Goal: Task Accomplishment & Management: Manage account settings

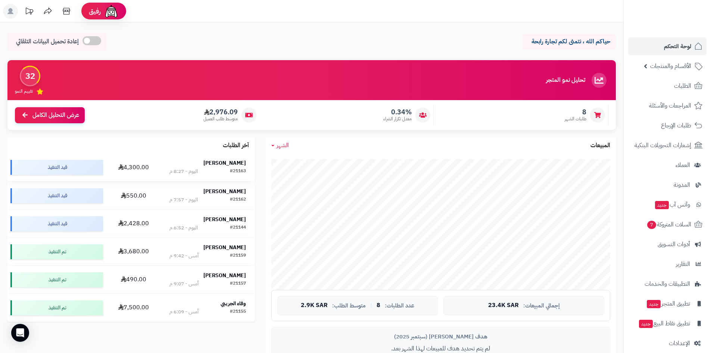
click at [237, 163] on strong "[PERSON_NAME]" at bounding box center [225, 163] width 43 height 8
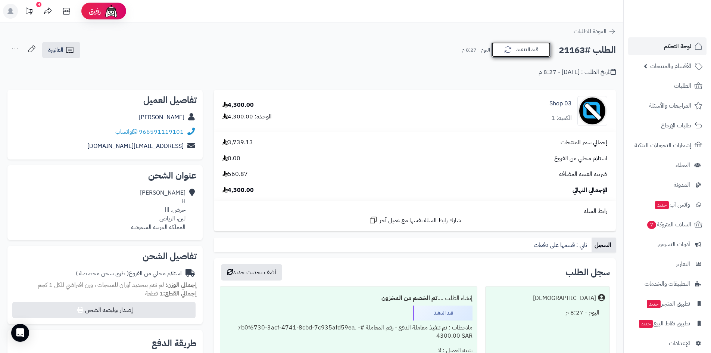
click at [517, 51] on button "قيد التنفيذ" at bounding box center [522, 50] width 60 height 16
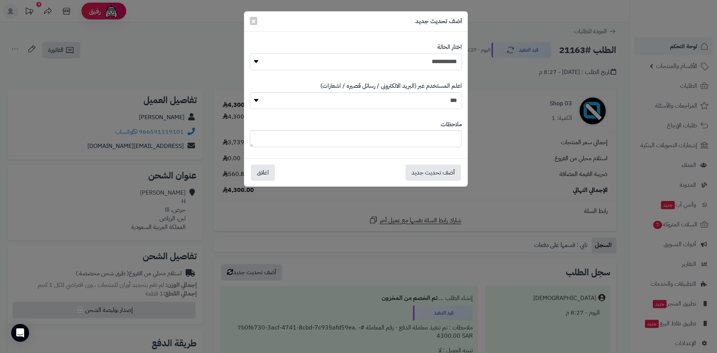
click at [409, 59] on select "**********" at bounding box center [356, 61] width 212 height 17
select select "*"
click at [250, 53] on select "**********" at bounding box center [356, 61] width 212 height 17
drag, startPoint x: 434, startPoint y: 170, endPoint x: 620, endPoint y: 76, distance: 209.3
click at [437, 169] on button "أضف تحديث جديد" at bounding box center [433, 172] width 55 height 16
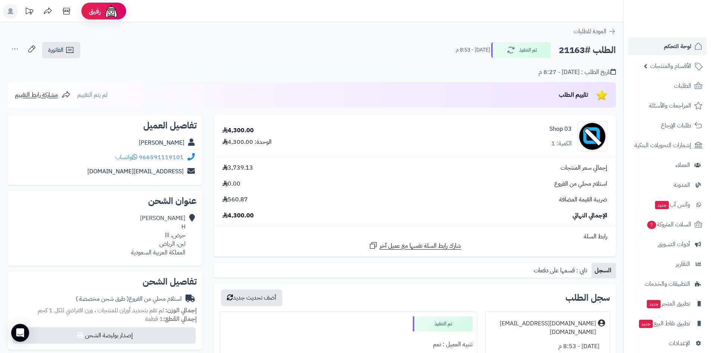
click at [690, 43] on span "لوحة التحكم" at bounding box center [677, 46] width 27 height 10
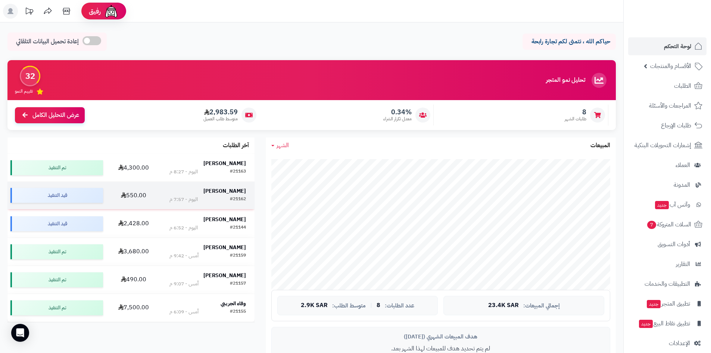
click at [233, 185] on td "Mahmoud Hafez #21162 اليوم - 7:57 م" at bounding box center [208, 196] width 94 height 28
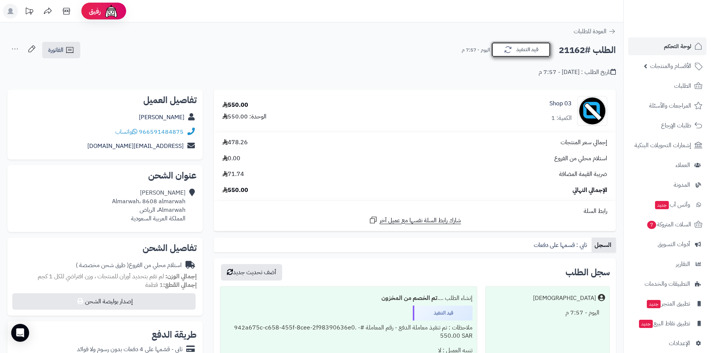
click at [506, 55] on button "قيد التنفيذ" at bounding box center [522, 50] width 60 height 16
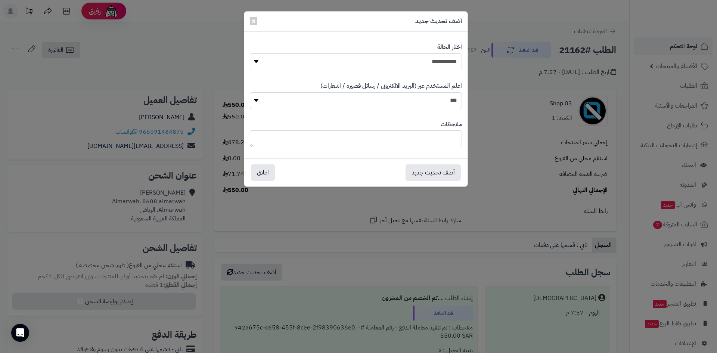
click at [399, 63] on select "**********" at bounding box center [356, 61] width 212 height 17
select select "*"
click at [250, 53] on select "**********" at bounding box center [356, 61] width 212 height 17
click at [437, 170] on button "أضف تحديث جديد" at bounding box center [433, 172] width 55 height 16
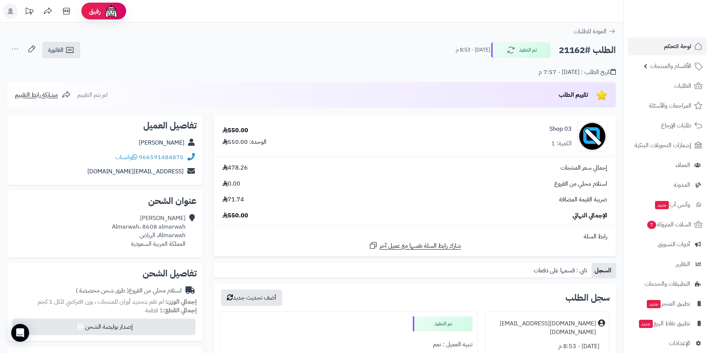
click at [684, 44] on span "لوحة التحكم" at bounding box center [677, 46] width 27 height 10
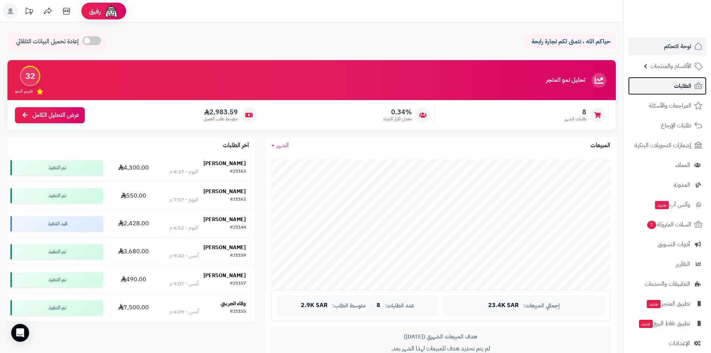
click at [661, 88] on link "الطلبات" at bounding box center [668, 86] width 78 height 18
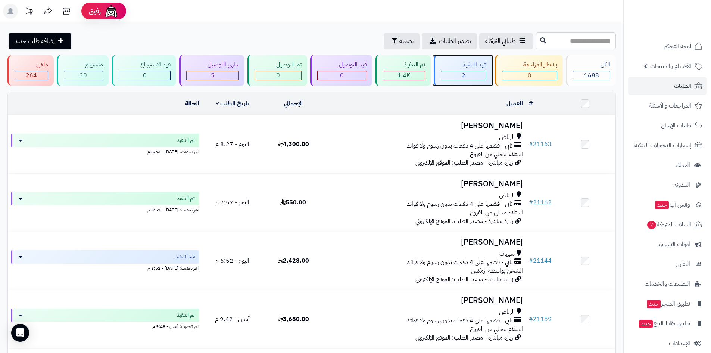
click at [471, 71] on div "2" at bounding box center [463, 75] width 45 height 9
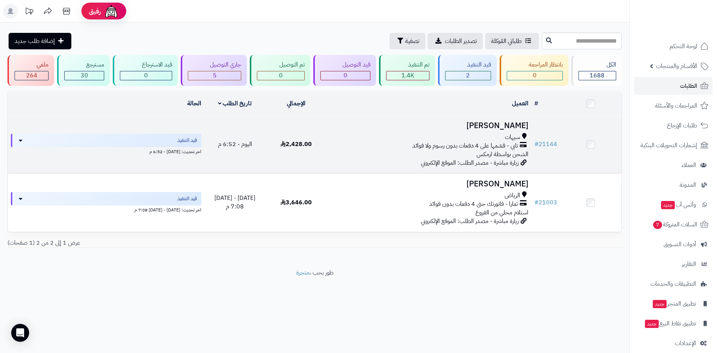
click at [506, 127] on h3 "[PERSON_NAME]" at bounding box center [429, 125] width 198 height 9
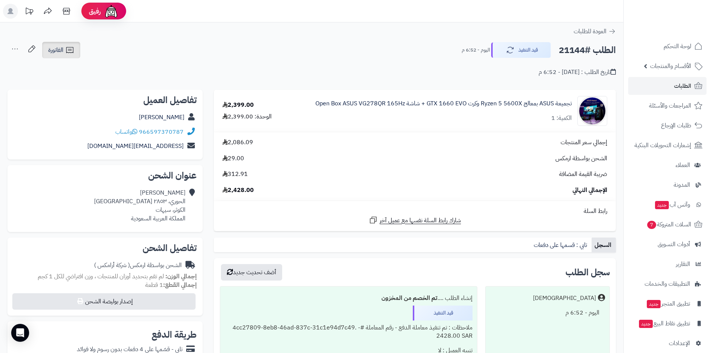
click at [69, 51] on icon at bounding box center [69, 50] width 9 height 9
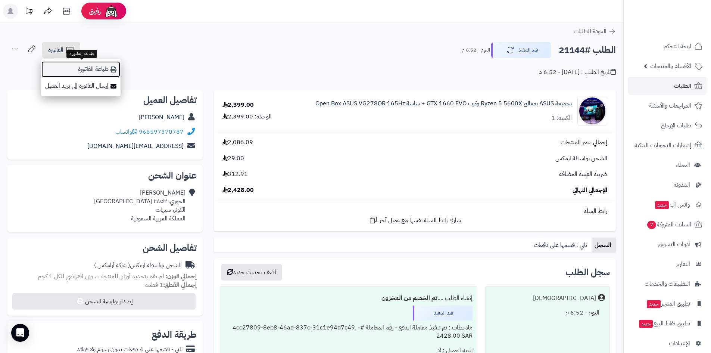
click at [83, 69] on link "طباعة الفاتورة" at bounding box center [81, 69] width 80 height 17
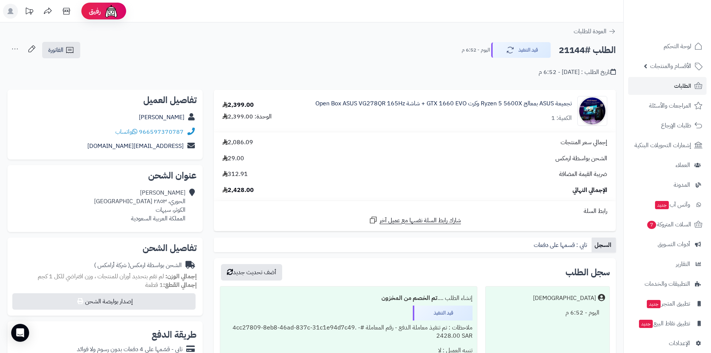
drag, startPoint x: 168, startPoint y: 118, endPoint x: 191, endPoint y: 118, distance: 23.2
click at [191, 118] on div "Abdullah Alali" at bounding box center [104, 117] width 183 height 15
click at [675, 48] on span "لوحة التحكم" at bounding box center [677, 46] width 27 height 10
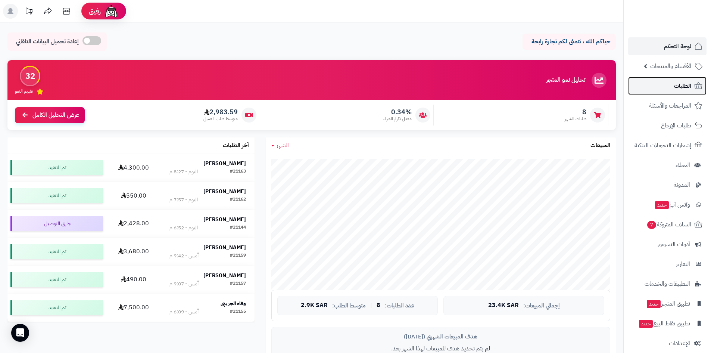
click at [661, 89] on link "الطلبات" at bounding box center [668, 86] width 78 height 18
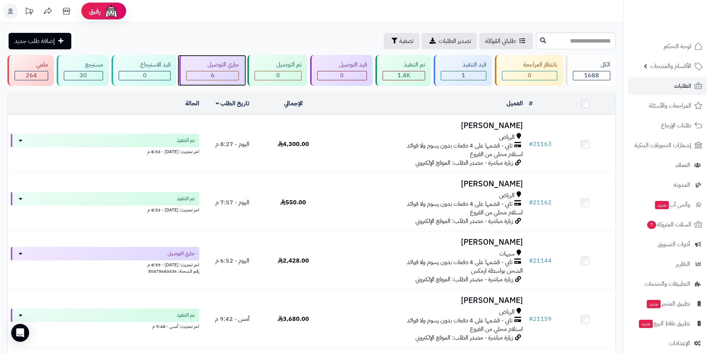
click at [214, 72] on span "6" at bounding box center [213, 75] width 4 height 9
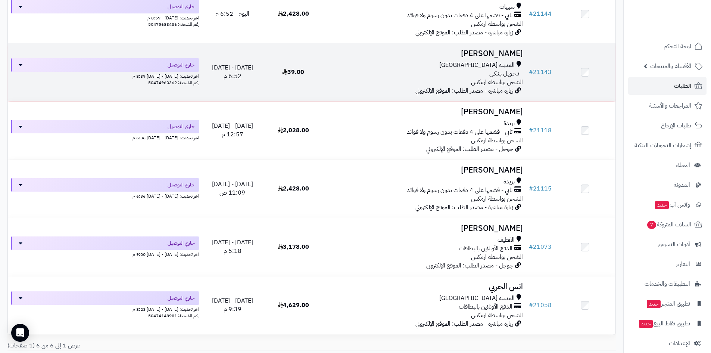
scroll to position [185, 0]
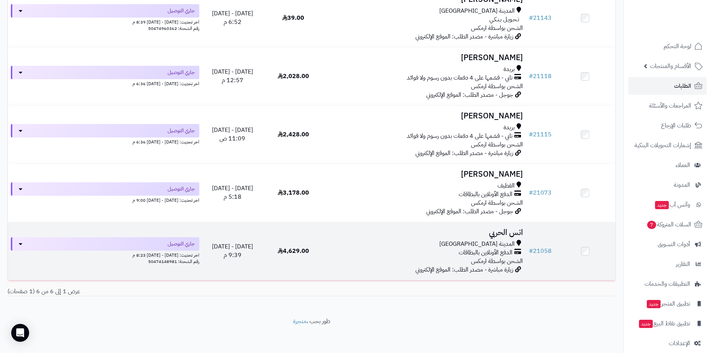
click at [495, 228] on h3 "انس الحربي" at bounding box center [425, 232] width 196 height 9
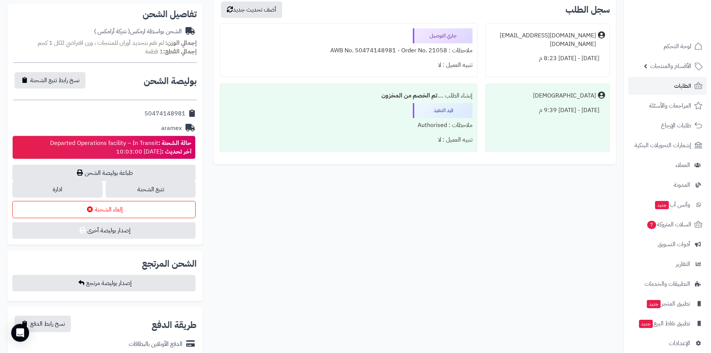
scroll to position [299, 0]
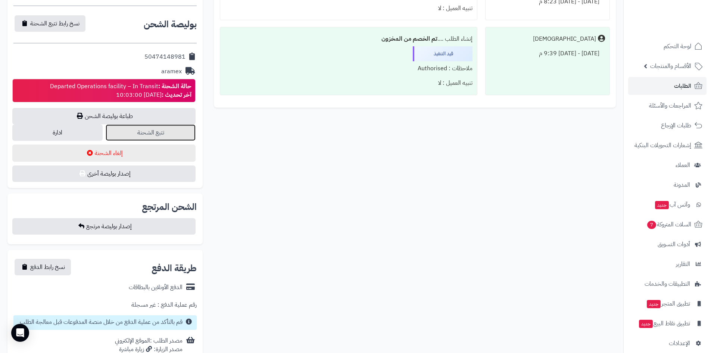
click at [176, 135] on link "تتبع الشحنة" at bounding box center [151, 132] width 90 height 16
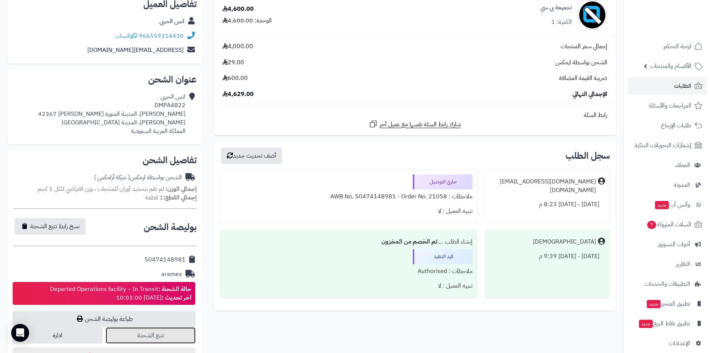
scroll to position [224, 0]
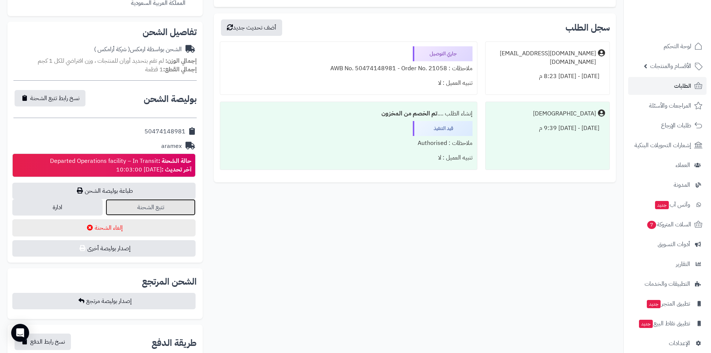
click at [182, 207] on link "تتبع الشحنة" at bounding box center [151, 207] width 90 height 16
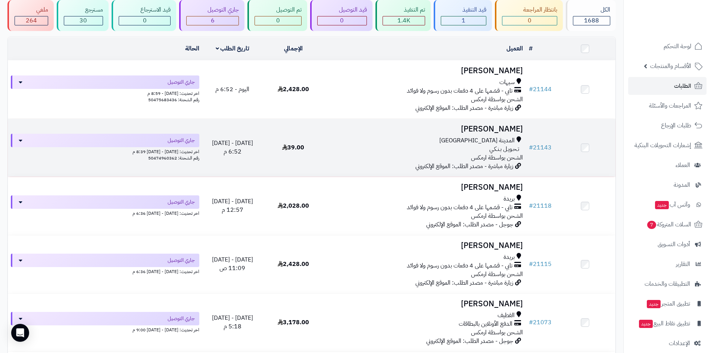
scroll to position [35, 0]
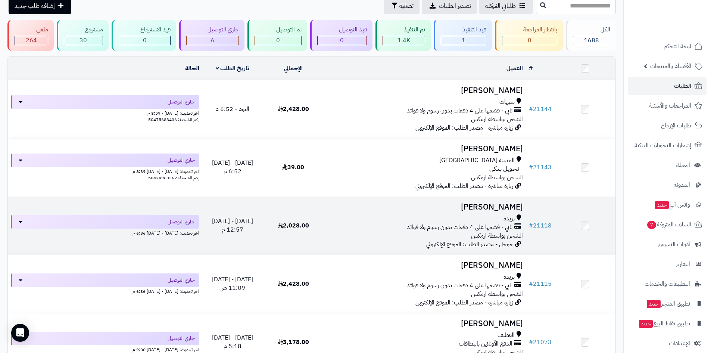
click at [523, 204] on h3 "[PERSON_NAME]" at bounding box center [425, 207] width 196 height 9
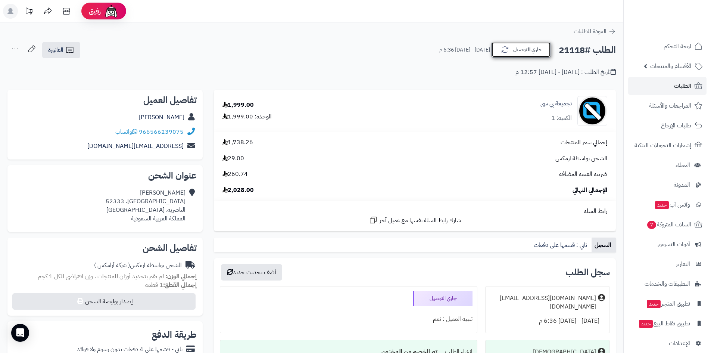
click at [503, 50] on icon "button" at bounding box center [505, 49] width 9 height 9
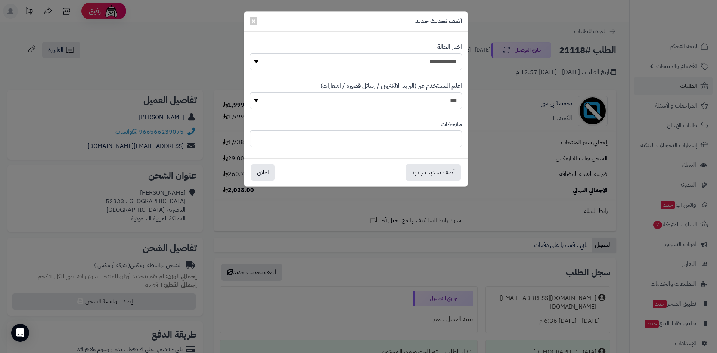
click at [422, 56] on select "**********" at bounding box center [356, 61] width 212 height 17
select select "*"
click at [250, 53] on select "**********" at bounding box center [356, 61] width 212 height 17
click at [441, 173] on button "أضف تحديث جديد" at bounding box center [433, 172] width 55 height 16
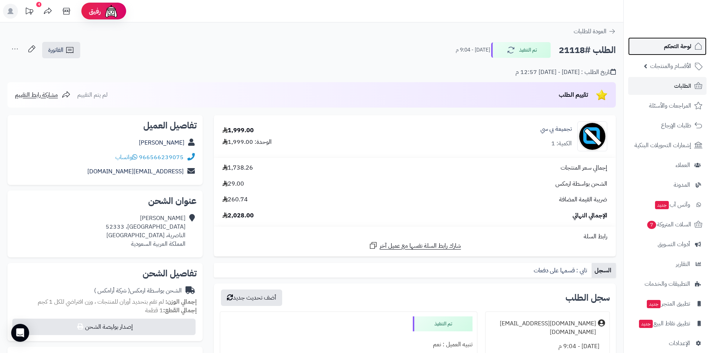
click at [655, 48] on link "لوحة التحكم" at bounding box center [668, 46] width 78 height 18
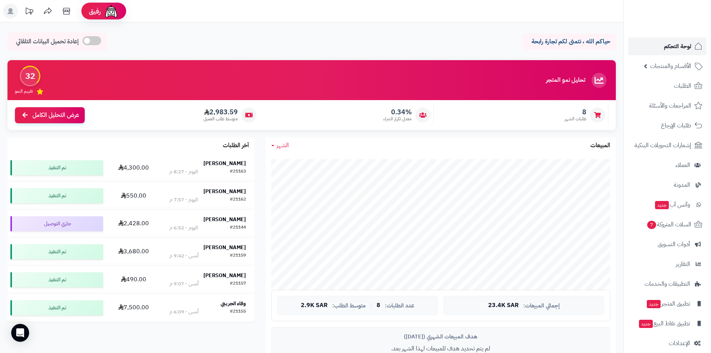
click at [672, 49] on span "لوحة التحكم" at bounding box center [677, 46] width 27 height 10
click at [662, 42] on link "لوحة التحكم" at bounding box center [668, 46] width 78 height 18
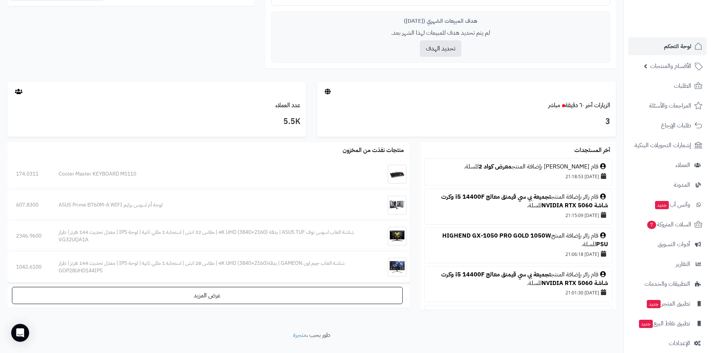
scroll to position [331, 0]
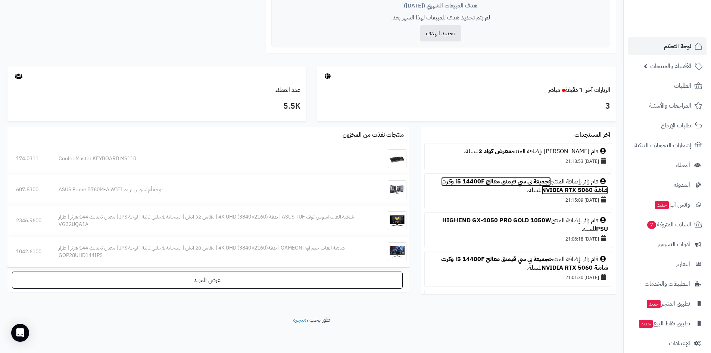
click at [459, 180] on link "تجميعة بي سي قيمنق معالج i5 14400F وكرت شاشة NVIDIA RTX 5060" at bounding box center [524, 186] width 167 height 18
click at [653, 47] on link "لوحة التحكم" at bounding box center [668, 46] width 78 height 18
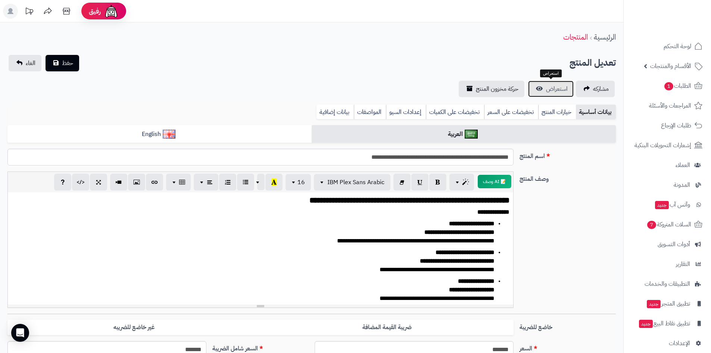
scroll to position [13, 0]
click at [661, 68] on span "الأقسام والمنتجات" at bounding box center [671, 66] width 41 height 10
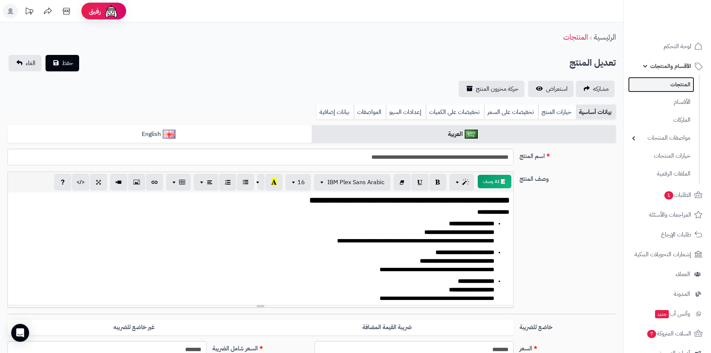
click at [660, 83] on link "المنتجات" at bounding box center [662, 84] width 66 height 15
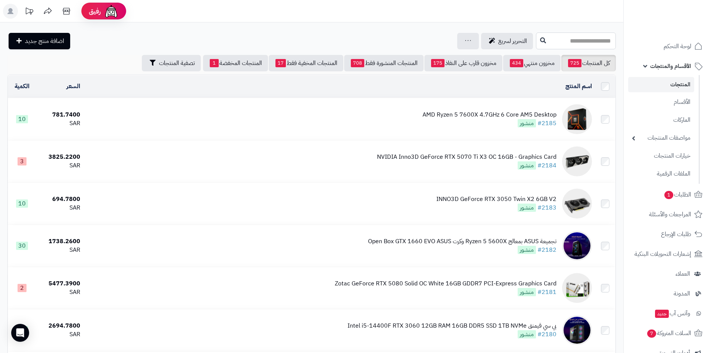
click at [551, 43] on input "text" at bounding box center [576, 40] width 80 height 17
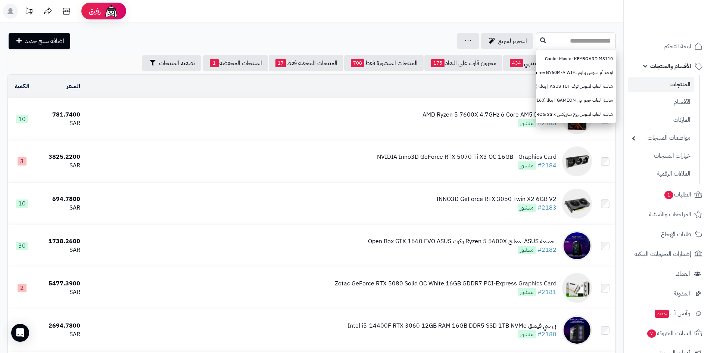
paste input "*****"
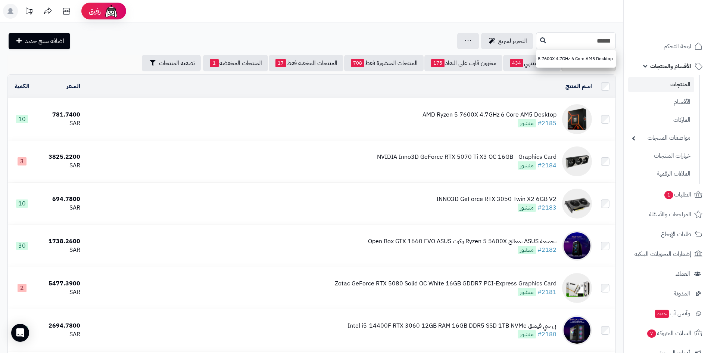
type input "*****"
click at [551, 63] on link "AMD Ryzen 5 7600X 4.7GHz 6 Core AM5 Desktop" at bounding box center [576, 59] width 80 height 14
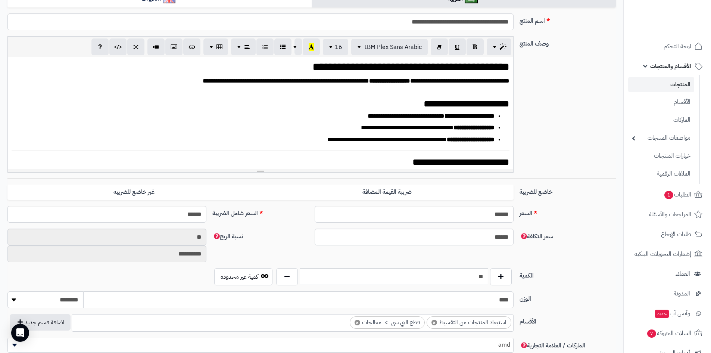
scroll to position [13, 0]
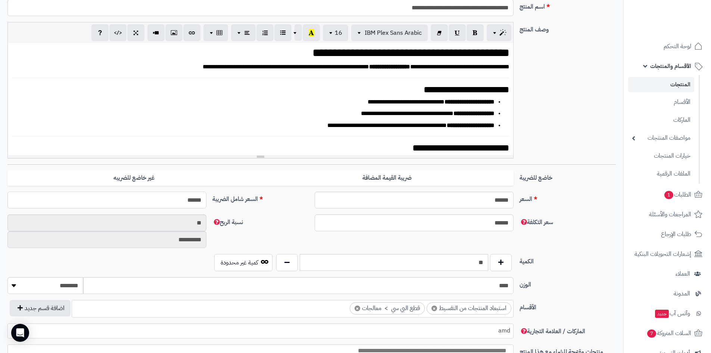
drag, startPoint x: 186, startPoint y: 197, endPoint x: 167, endPoint y: 201, distance: 20.2
click at [167, 201] on input "******" at bounding box center [106, 200] width 199 height 17
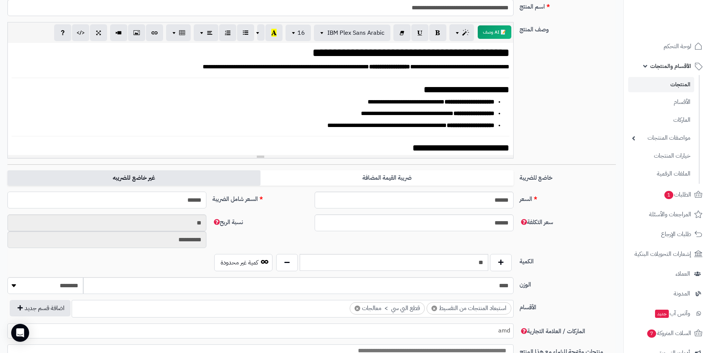
type input "******"
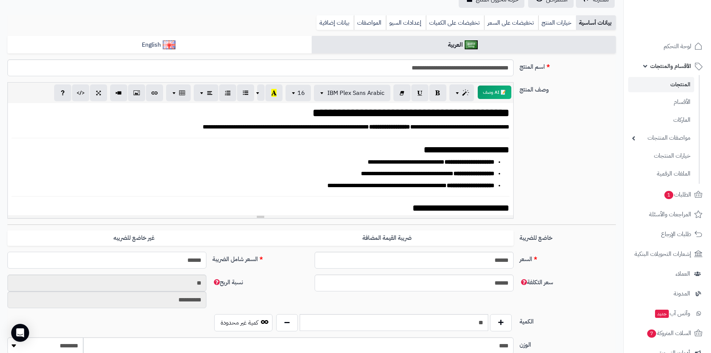
scroll to position [0, 0]
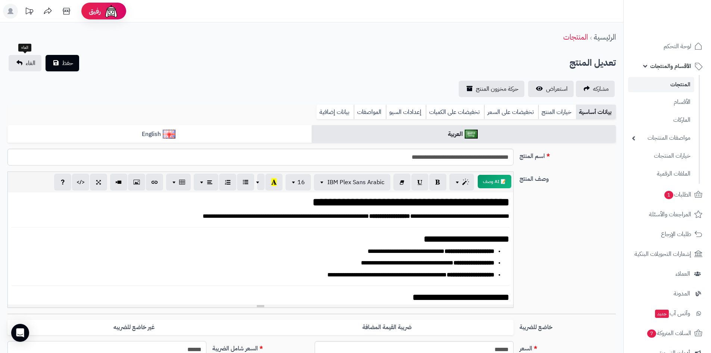
type input "**********"
type input "******"
click at [57, 59] on button "حفظ" at bounding box center [63, 63] width 34 height 16
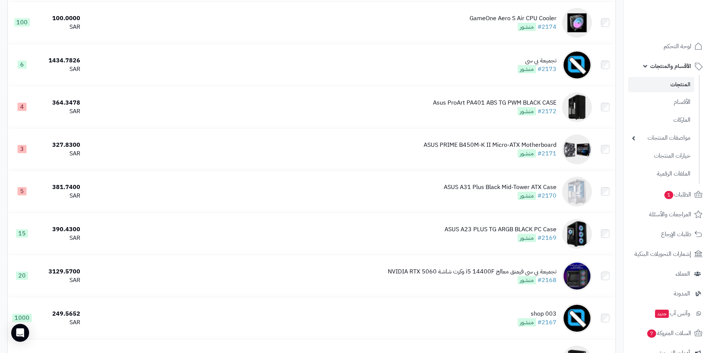
scroll to position [598, 0]
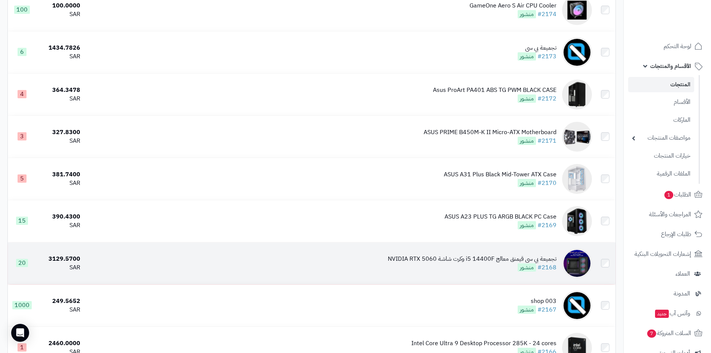
click at [491, 258] on div "تجميعة بي سي قيمنق معالج i5 14400F وكرت شاشة NVIDIA RTX 5060" at bounding box center [472, 259] width 169 height 9
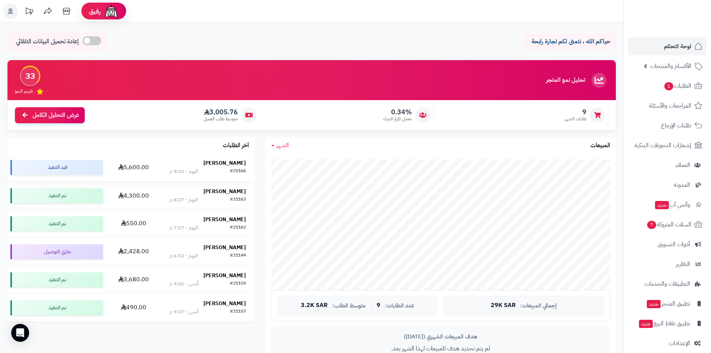
click at [220, 158] on td "Hamza Hasan #21166 اليوم - 9:33 م" at bounding box center [208, 168] width 94 height 28
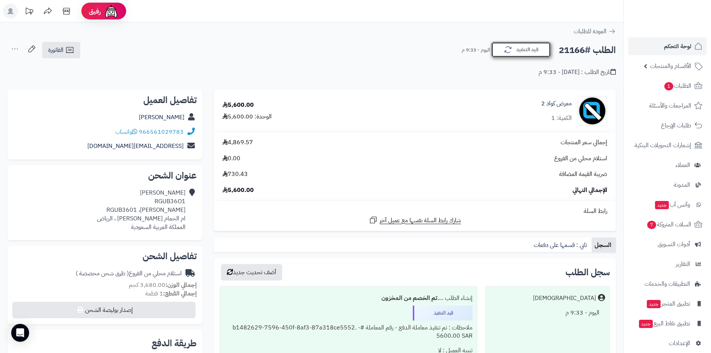
click at [512, 48] on icon "button" at bounding box center [508, 49] width 9 height 9
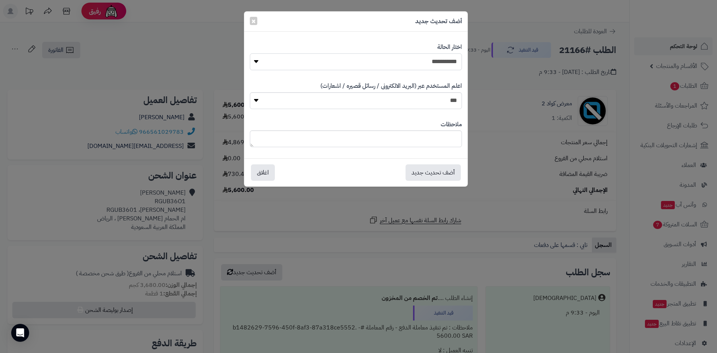
click at [432, 67] on select "**********" at bounding box center [356, 61] width 212 height 17
select select "*"
click at [250, 53] on select "**********" at bounding box center [356, 61] width 212 height 17
click at [420, 172] on button "أضف تحديث جديد" at bounding box center [433, 172] width 55 height 16
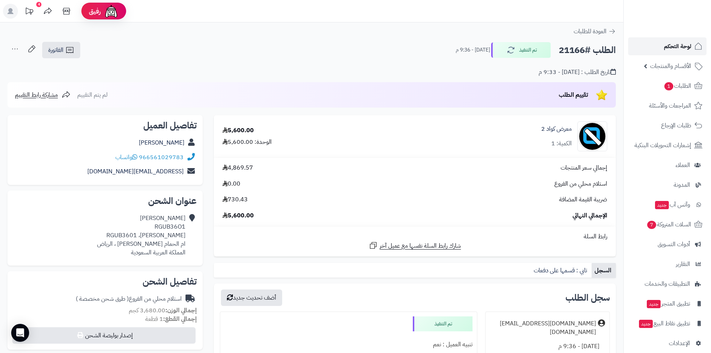
click at [664, 48] on span "لوحة التحكم" at bounding box center [677, 46] width 27 height 10
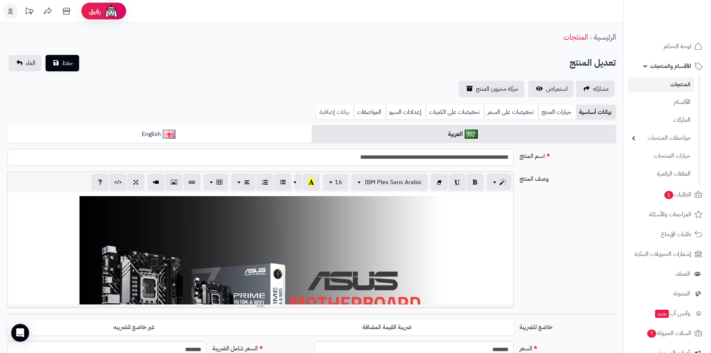
scroll to position [125, 0]
click at [334, 115] on link "بيانات إضافية" at bounding box center [335, 112] width 37 height 15
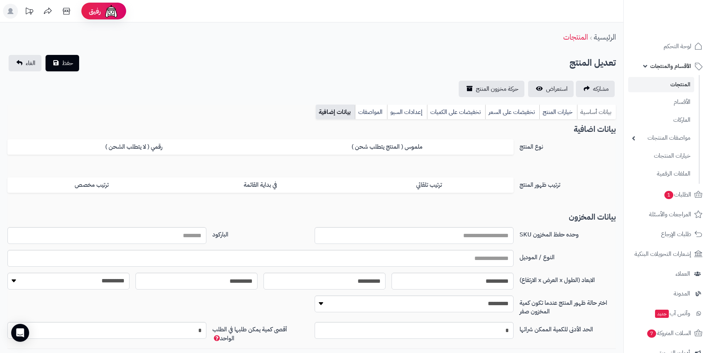
click at [591, 108] on link "بيانات أساسية" at bounding box center [596, 112] width 39 height 15
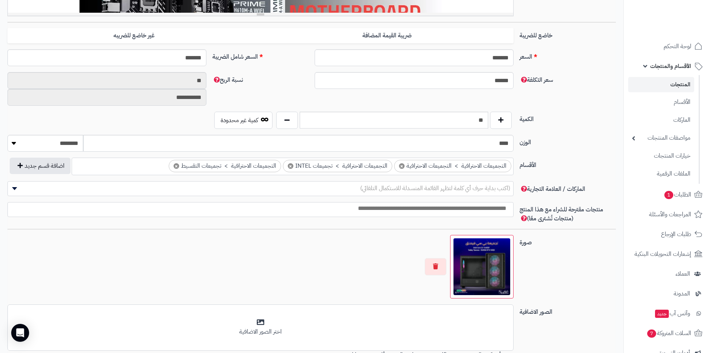
scroll to position [299, 0]
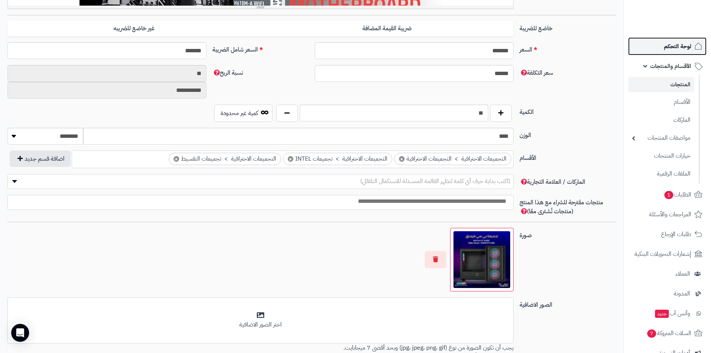
click at [652, 49] on link "لوحة التحكم" at bounding box center [668, 46] width 78 height 18
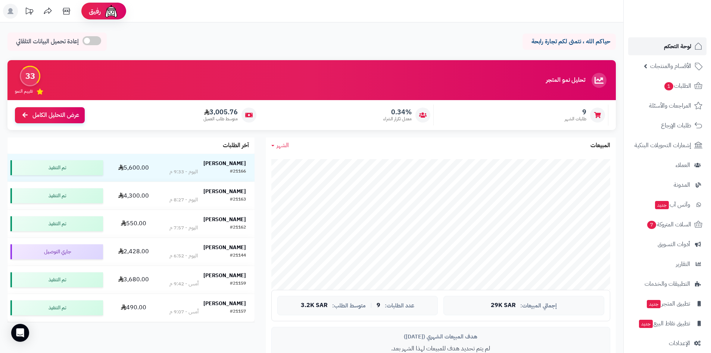
click at [671, 47] on span "لوحة التحكم" at bounding box center [677, 46] width 27 height 10
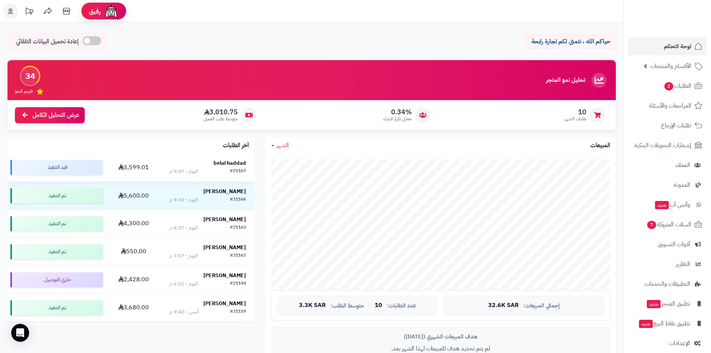
click at [226, 160] on strong "belal haddad" at bounding box center [230, 163] width 32 height 8
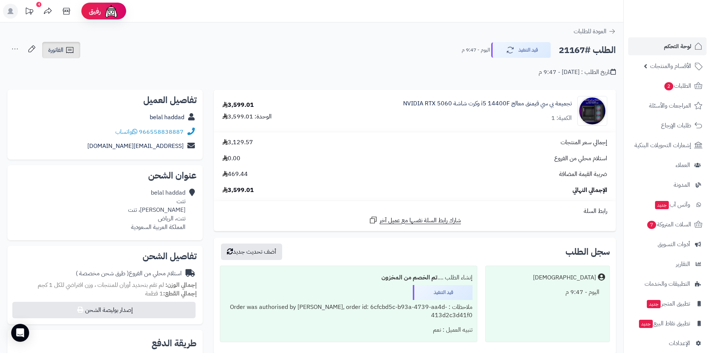
click at [56, 54] on span "الفاتورة" at bounding box center [55, 50] width 15 height 9
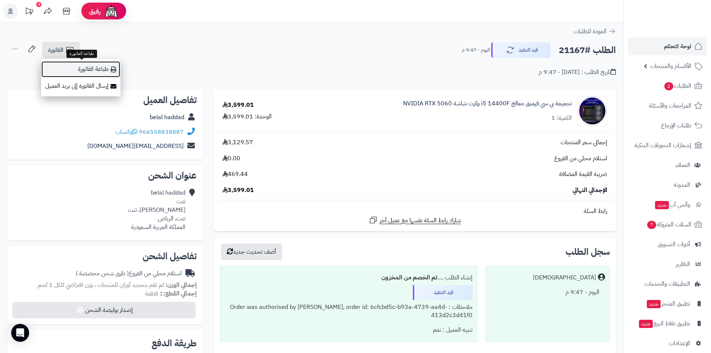
click at [68, 70] on link "طباعة الفاتورة" at bounding box center [81, 69] width 80 height 17
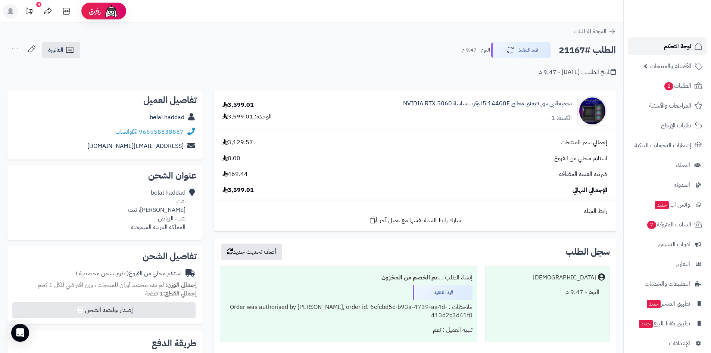
click at [668, 47] on span "لوحة التحكم" at bounding box center [677, 46] width 27 height 10
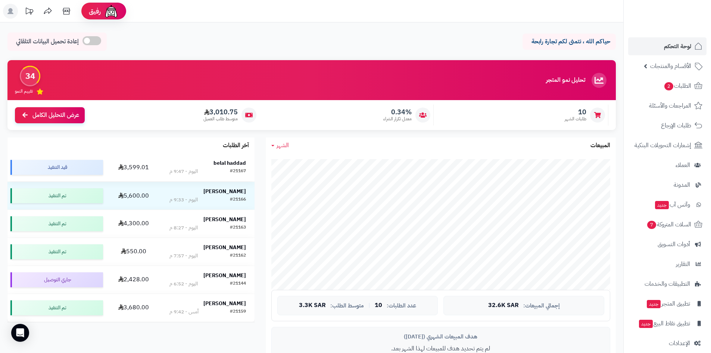
click at [230, 159] on strong "belal haddad" at bounding box center [230, 163] width 32 height 8
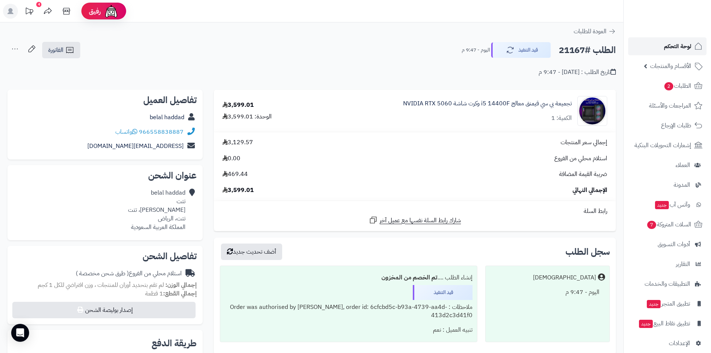
click at [672, 44] on span "لوحة التحكم" at bounding box center [677, 46] width 27 height 10
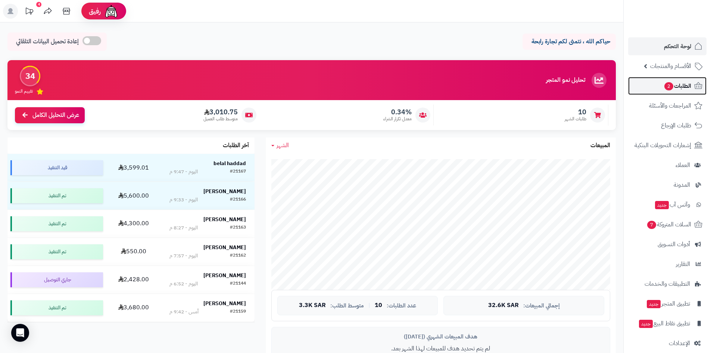
click at [655, 91] on link "الطلبات 2" at bounding box center [668, 86] width 78 height 18
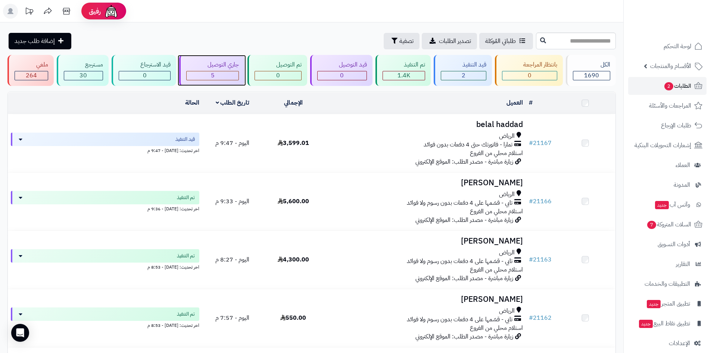
click at [213, 78] on span "5" at bounding box center [213, 75] width 4 height 9
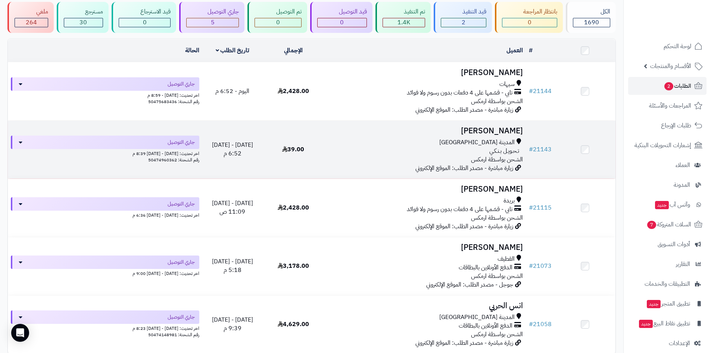
scroll to position [126, 0]
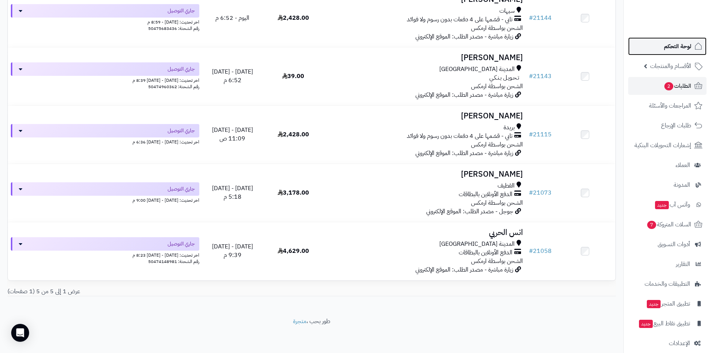
click at [658, 50] on link "لوحة التحكم" at bounding box center [668, 46] width 78 height 18
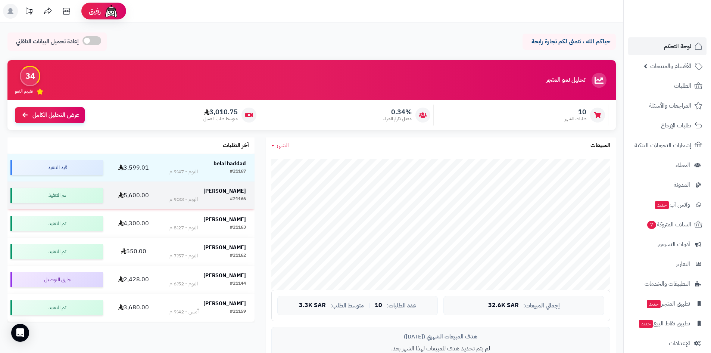
click at [220, 193] on strong "Hamza Hasan" at bounding box center [225, 191] width 43 height 8
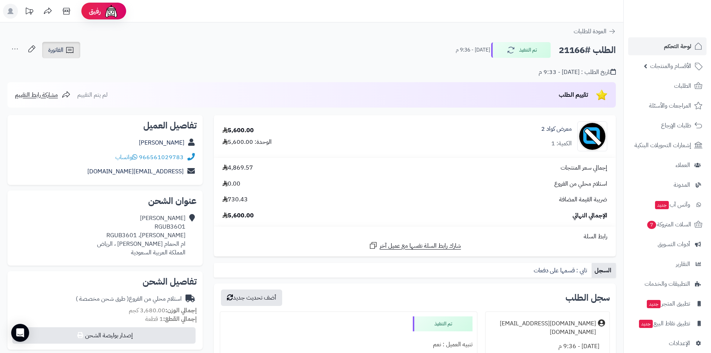
click at [69, 55] on link "الفاتورة" at bounding box center [61, 50] width 38 height 16
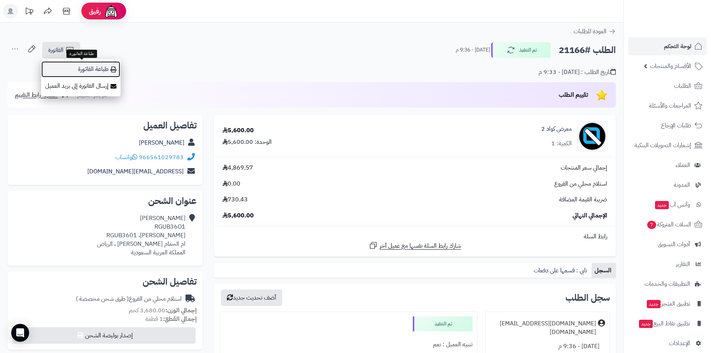
click at [82, 68] on link "طباعة الفاتورة" at bounding box center [81, 69] width 80 height 17
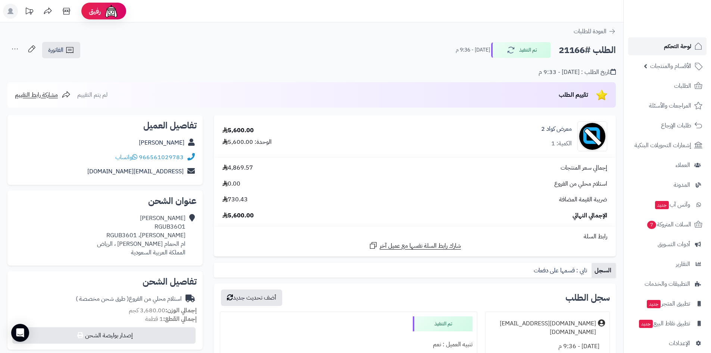
click at [668, 42] on span "لوحة التحكم" at bounding box center [677, 46] width 27 height 10
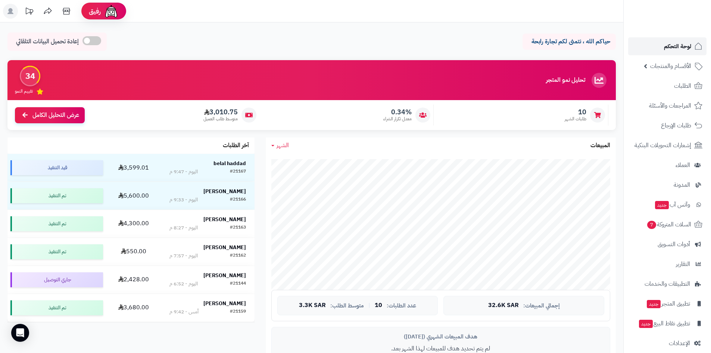
drag, startPoint x: 673, startPoint y: 42, endPoint x: 667, endPoint y: 43, distance: 5.7
click at [673, 42] on span "لوحة التحكم" at bounding box center [677, 46] width 27 height 10
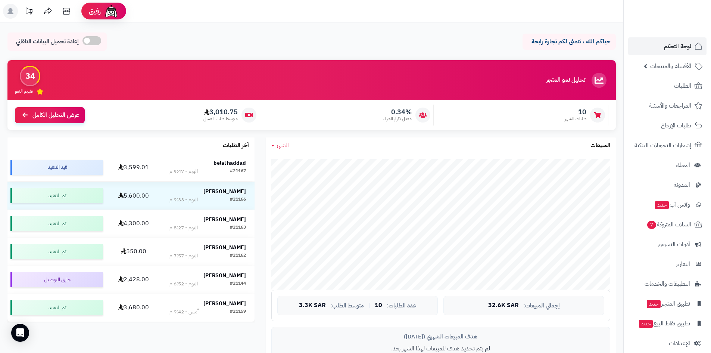
click at [232, 161] on strong "belal haddad" at bounding box center [230, 163] width 32 height 8
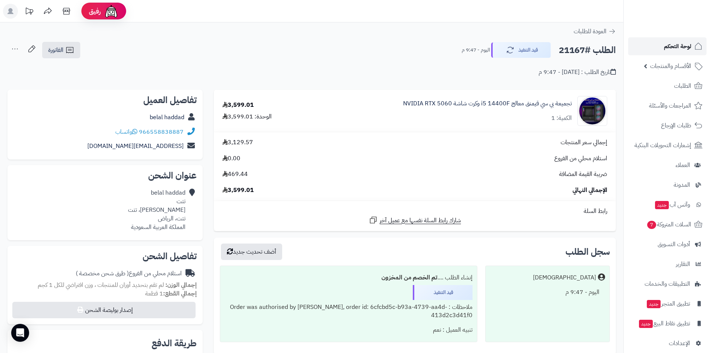
click at [682, 50] on span "لوحة التحكم" at bounding box center [677, 46] width 27 height 10
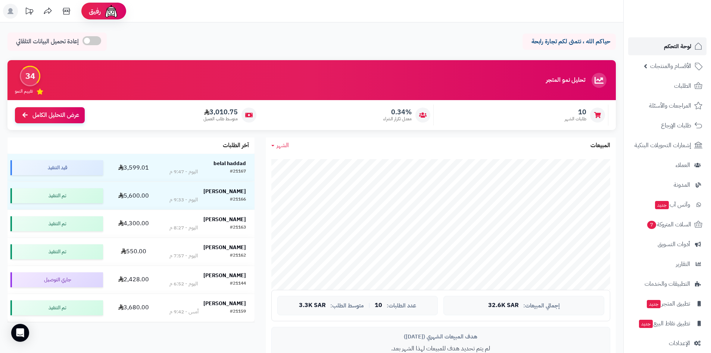
click at [663, 50] on link "لوحة التحكم" at bounding box center [668, 46] width 78 height 18
click at [663, 44] on link "لوحة التحكم" at bounding box center [668, 46] width 78 height 18
click at [662, 49] on link "لوحة التحكم" at bounding box center [668, 46] width 78 height 18
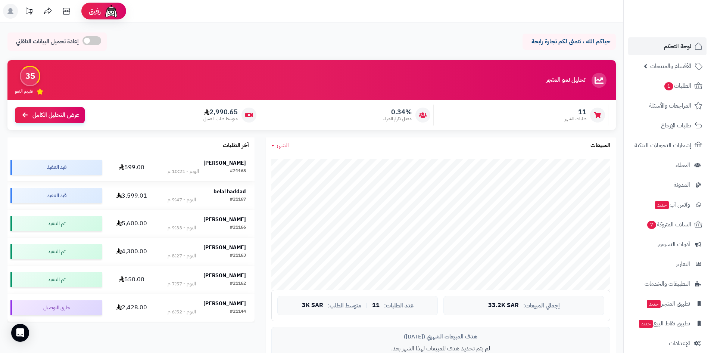
click at [235, 164] on strong "[PERSON_NAME]" at bounding box center [225, 163] width 43 height 8
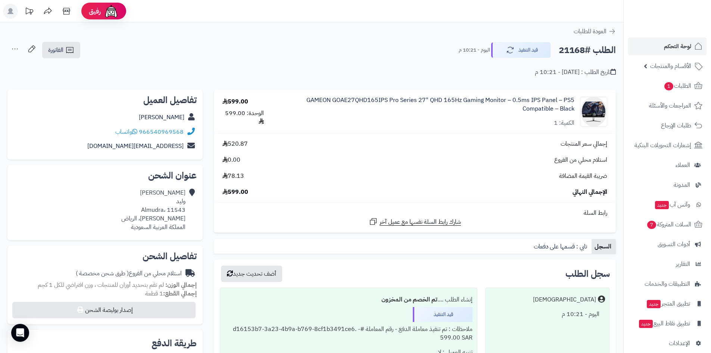
scroll to position [149, 0]
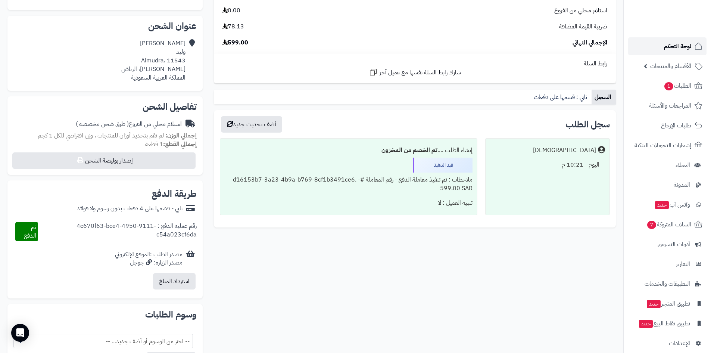
click at [681, 50] on span "لوحة التحكم" at bounding box center [677, 46] width 27 height 10
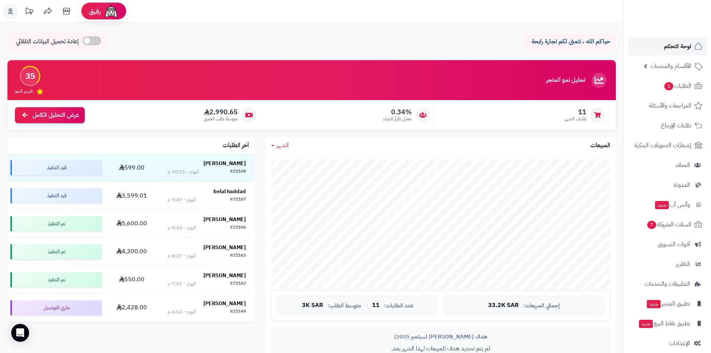
click at [657, 54] on link "لوحة التحكم" at bounding box center [668, 46] width 78 height 18
click at [670, 49] on span "لوحة التحكم" at bounding box center [677, 46] width 27 height 10
